Goal: Navigation & Orientation: Find specific page/section

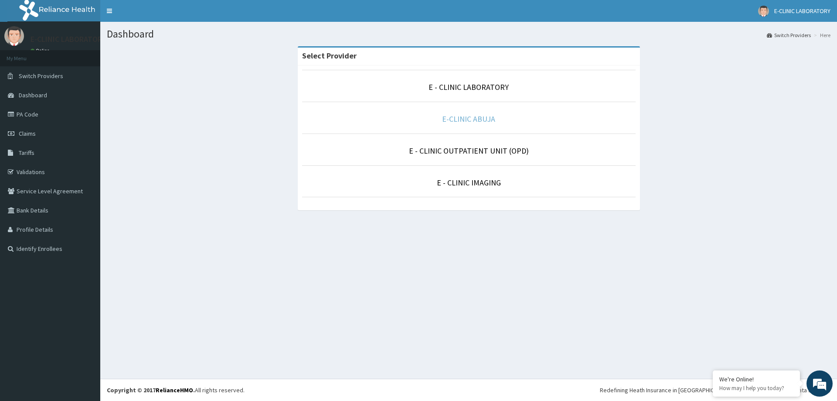
click at [462, 117] on link "E-CLINIC ABUJA" at bounding box center [468, 119] width 53 height 10
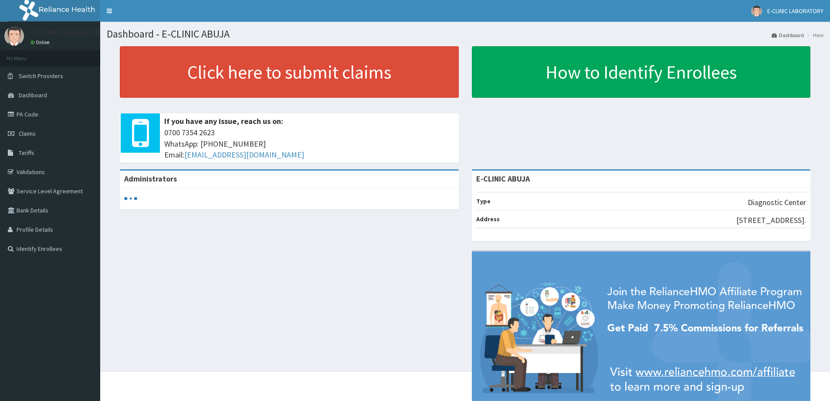
click at [35, 118] on link "PA Code" at bounding box center [50, 114] width 100 height 19
